Goal: Find contact information: Find contact information

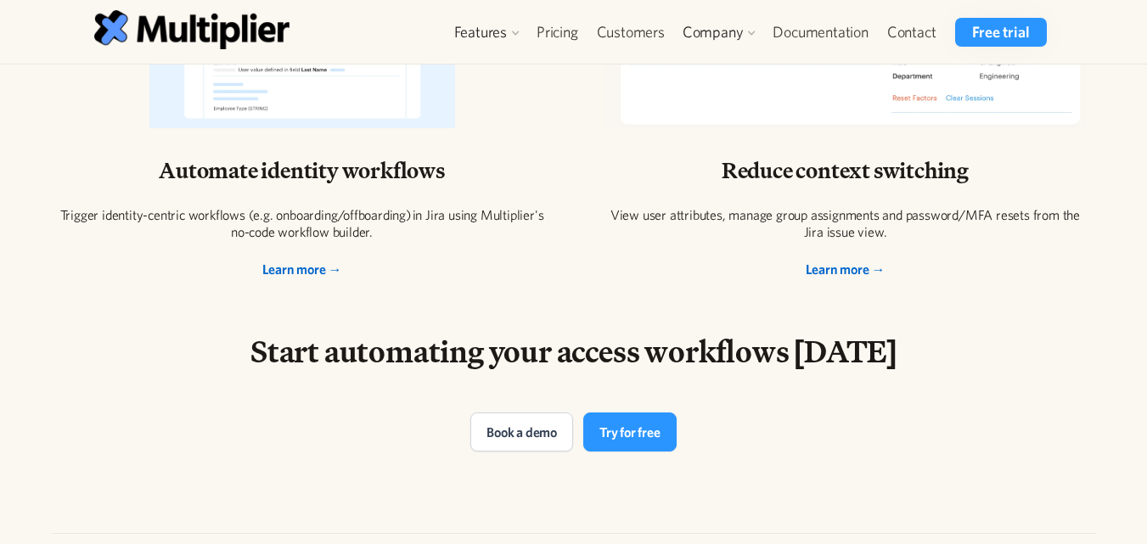
scroll to position [3730, 0]
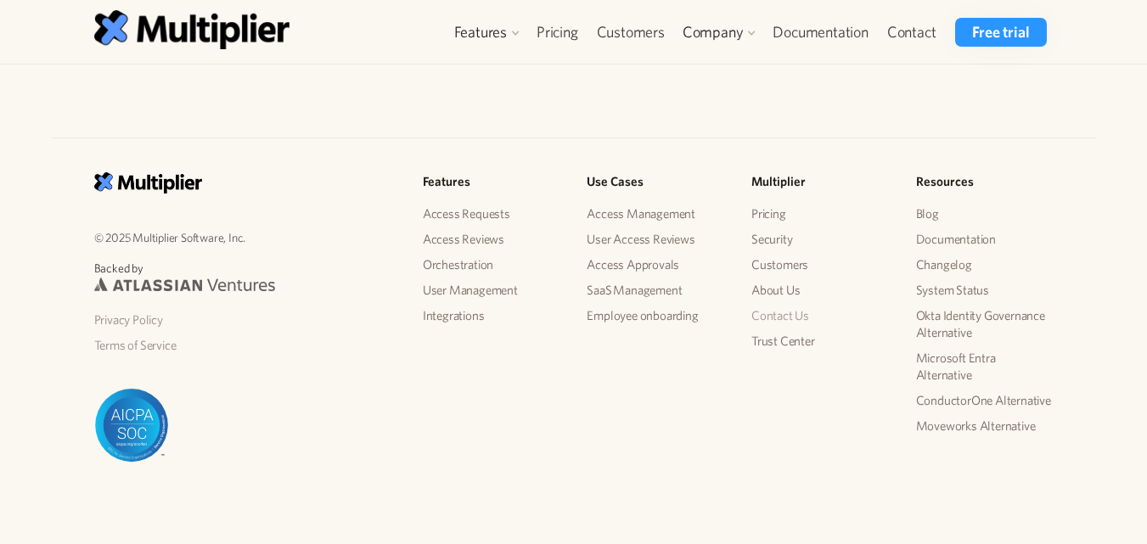
click at [805, 321] on link "Contact Us" at bounding box center [819, 315] width 137 height 25
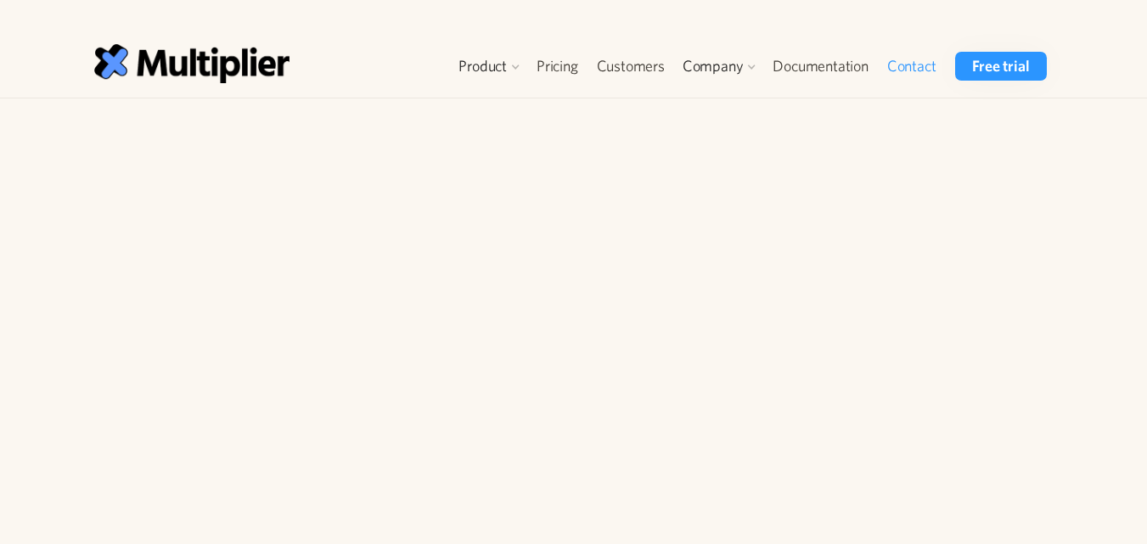
click at [1041, 166] on p "Whether you have a question about pricing, or need a hand with some configurati…" at bounding box center [899, 214] width 299 height 137
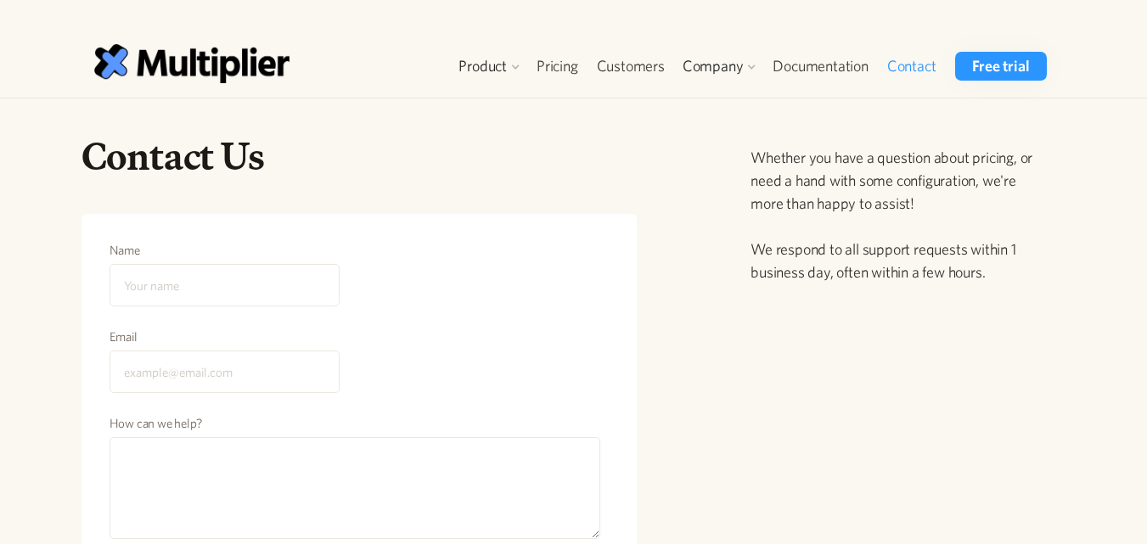
click at [1083, 218] on div "Contact Us Name Email How can we help? Send Message Your request has been submi…" at bounding box center [574, 437] width 1044 height 611
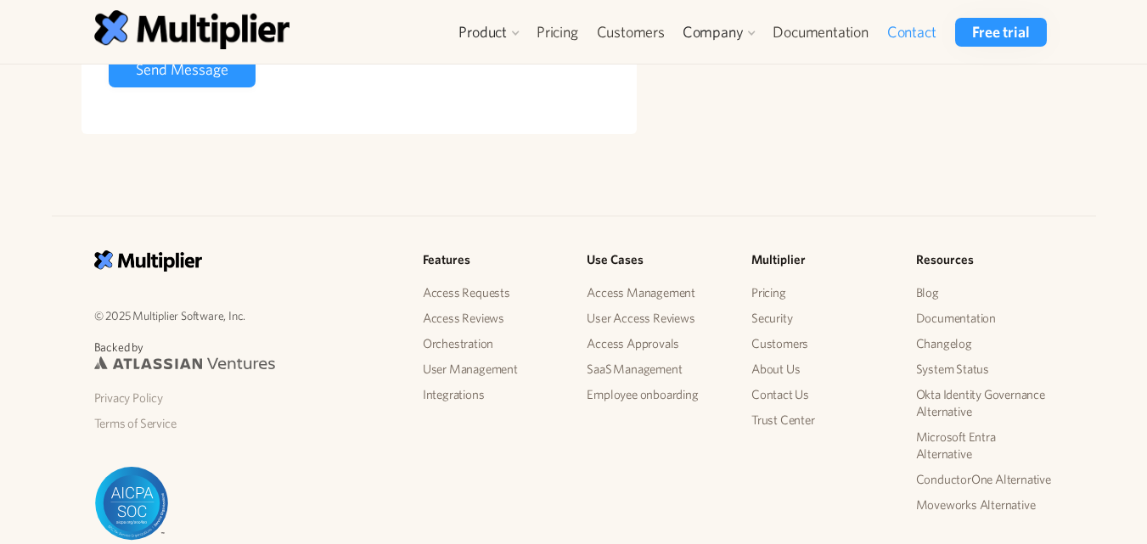
scroll to position [660, 0]
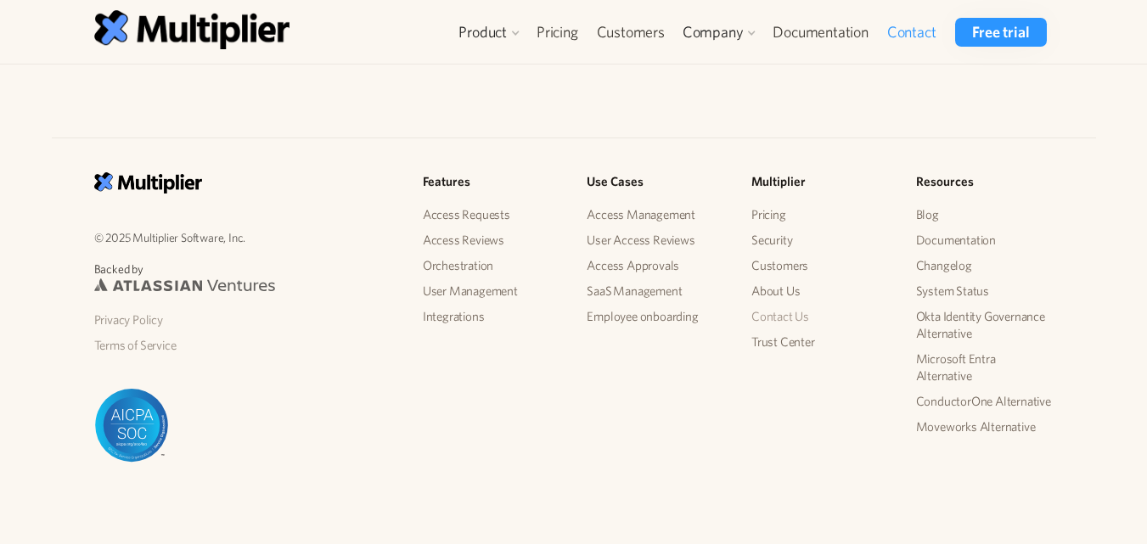
click at [793, 319] on link "Contact Us" at bounding box center [819, 316] width 137 height 25
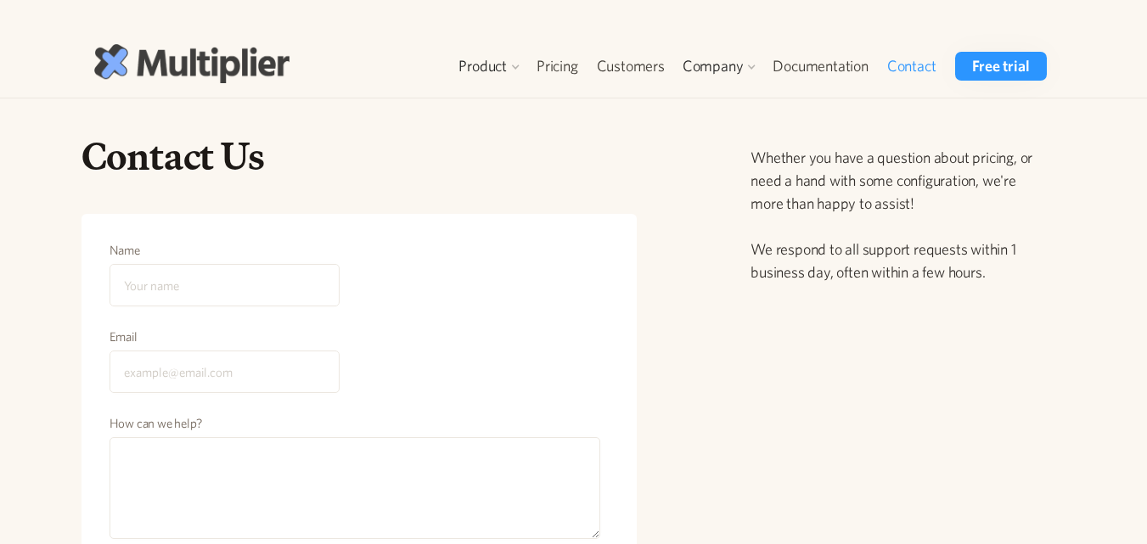
click at [172, 74] on img at bounding box center [191, 63] width 195 height 38
